Goal: Task Accomplishment & Management: Manage account settings

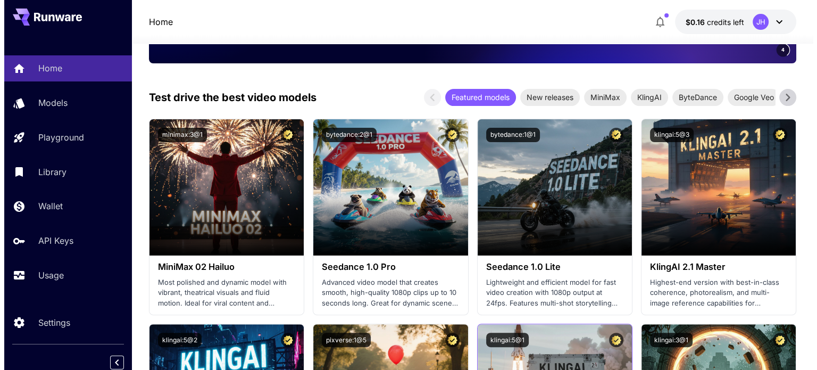
scroll to position [213, 0]
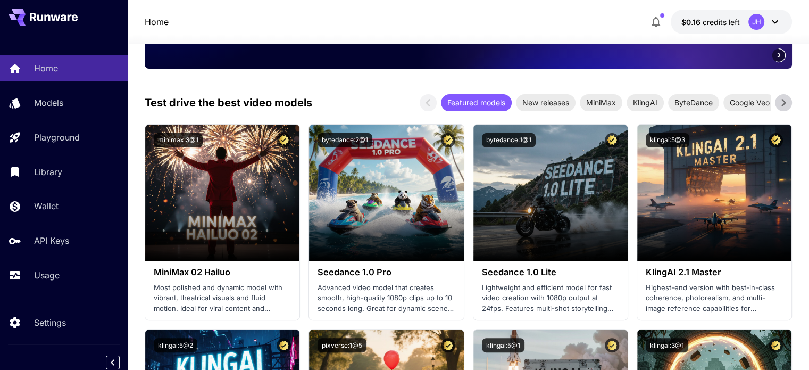
click at [765, 19] on div "JH" at bounding box center [764, 22] width 33 height 16
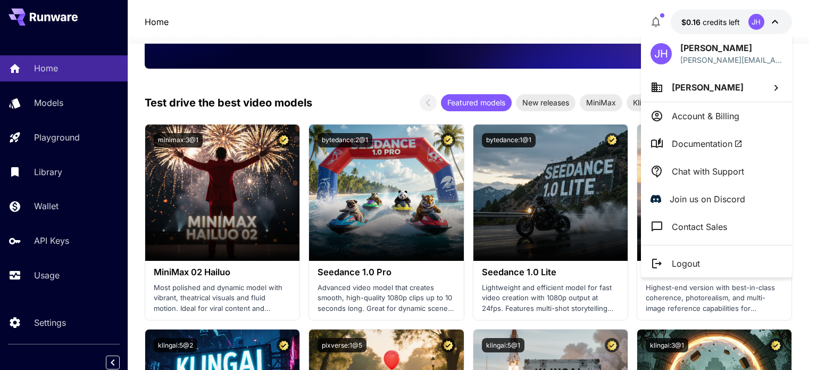
click at [715, 108] on li "Account & Billing" at bounding box center [716, 116] width 151 height 28
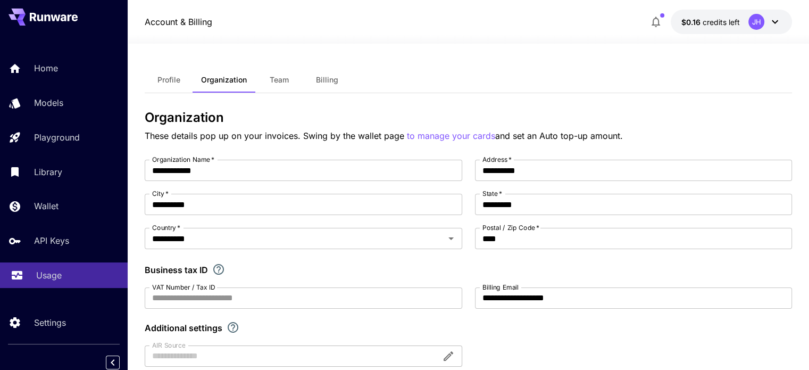
click at [51, 277] on p "Usage" at bounding box center [49, 275] width 26 height 13
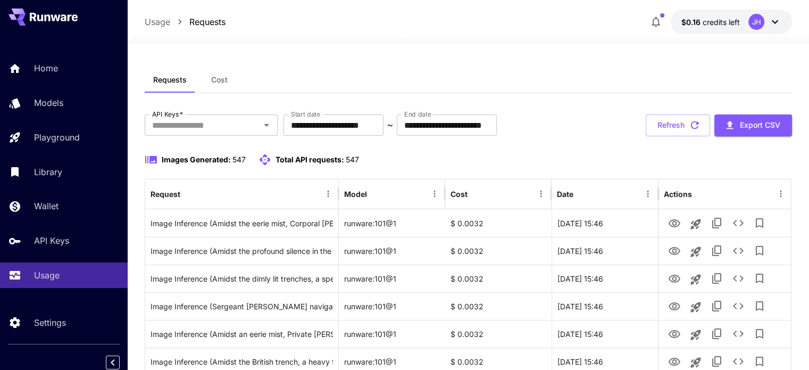
click at [225, 83] on span "Cost" at bounding box center [219, 80] width 16 height 10
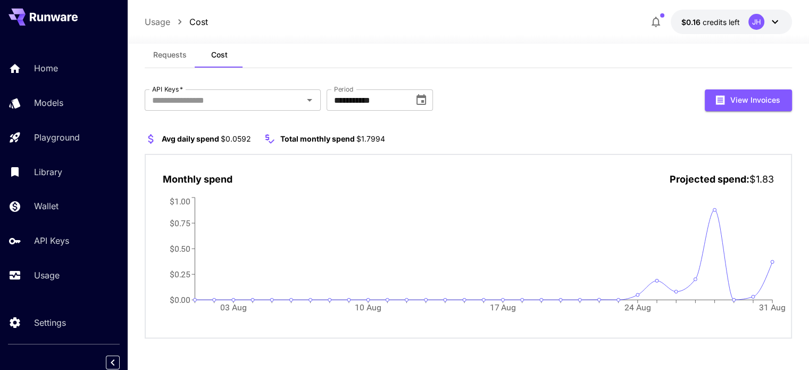
scroll to position [26, 0]
